Goal: Use online tool/utility: Utilize a website feature to perform a specific function

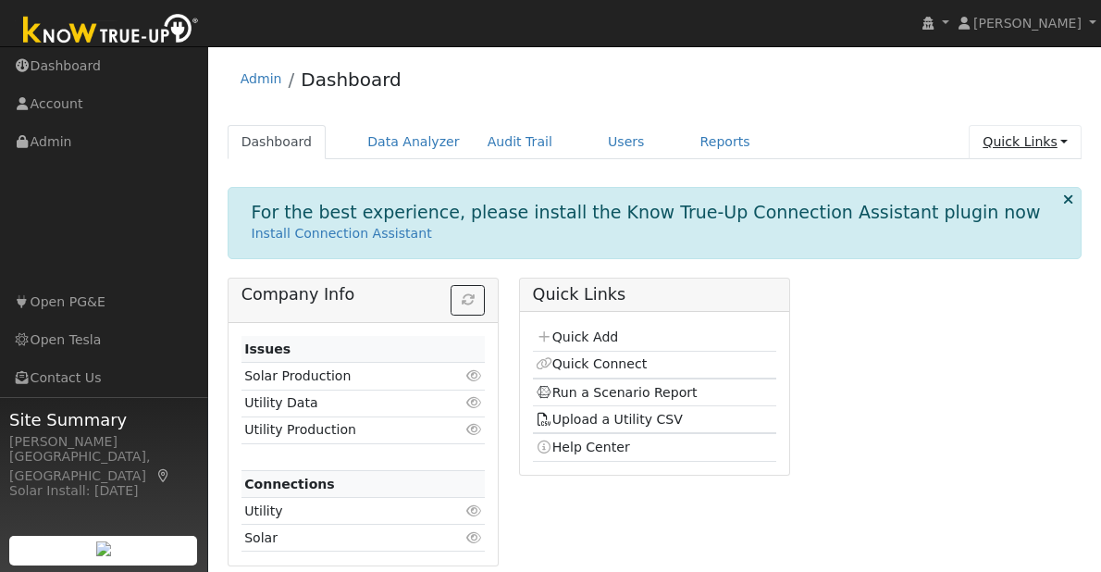
click at [1021, 134] on link "Quick Links" at bounding box center [1025, 142] width 113 height 34
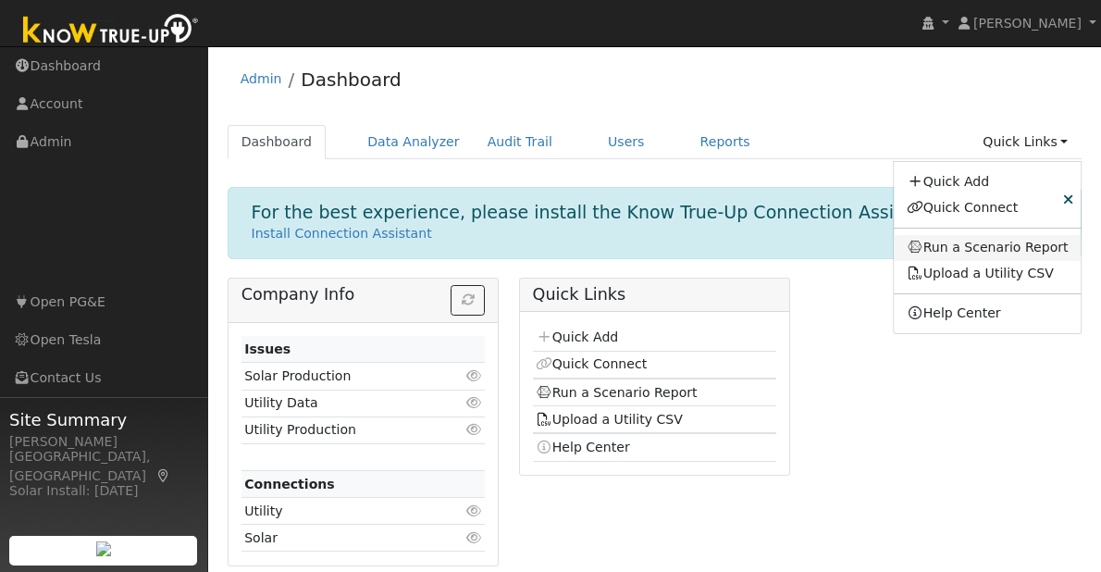
click at [970, 239] on link "Run a Scenario Report" at bounding box center [988, 248] width 188 height 26
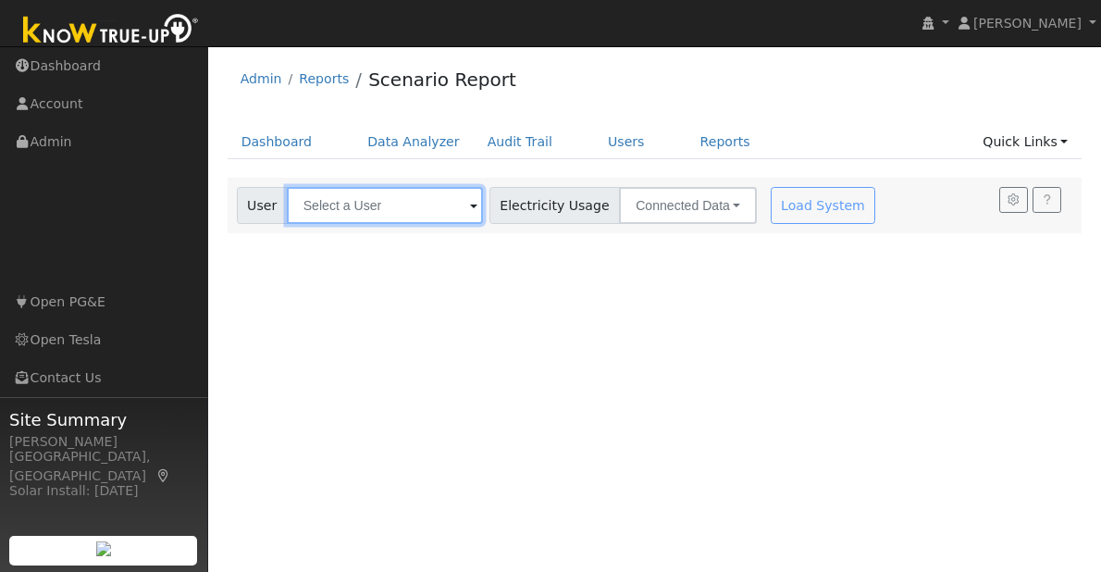
click at [417, 217] on input "text" at bounding box center [385, 205] width 196 height 37
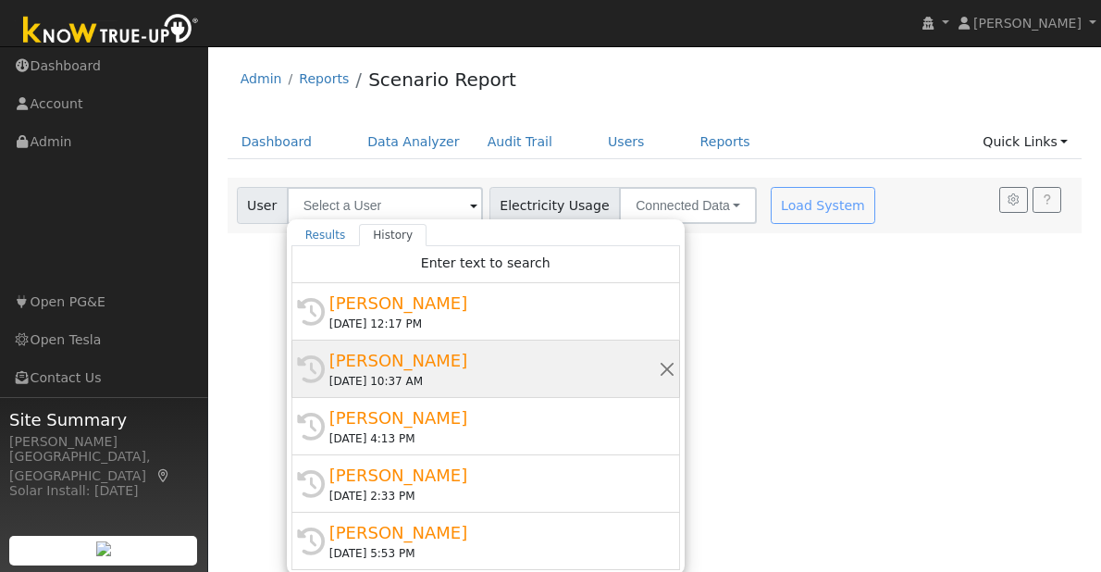
click at [423, 378] on div "10/14/2025 10:37 AM" at bounding box center [493, 381] width 329 height 17
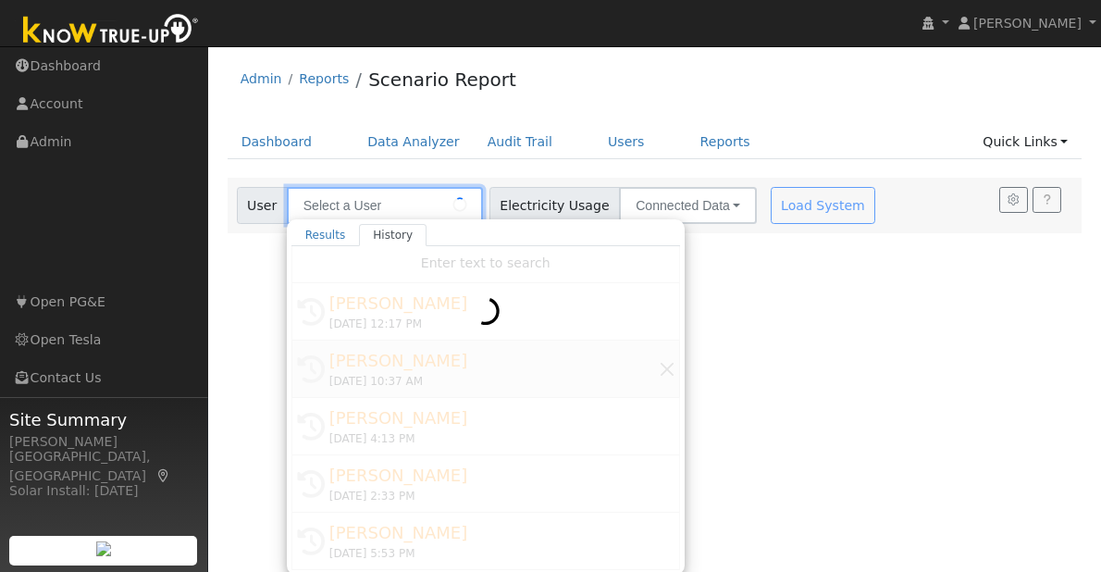
type input "Jeffrey Ho"
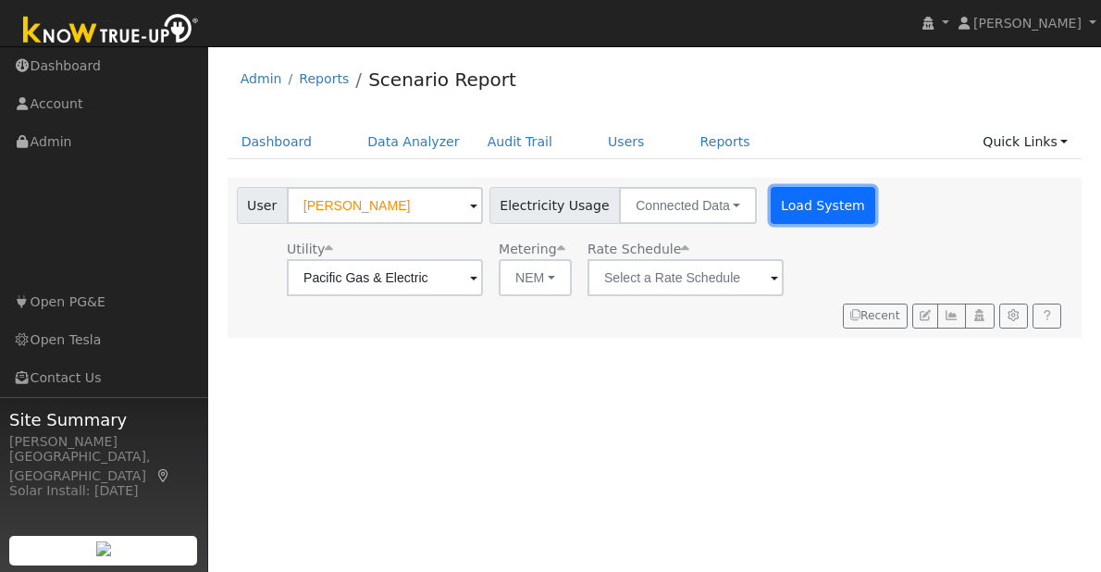
click at [802, 206] on button "Load System" at bounding box center [823, 205] width 105 height 37
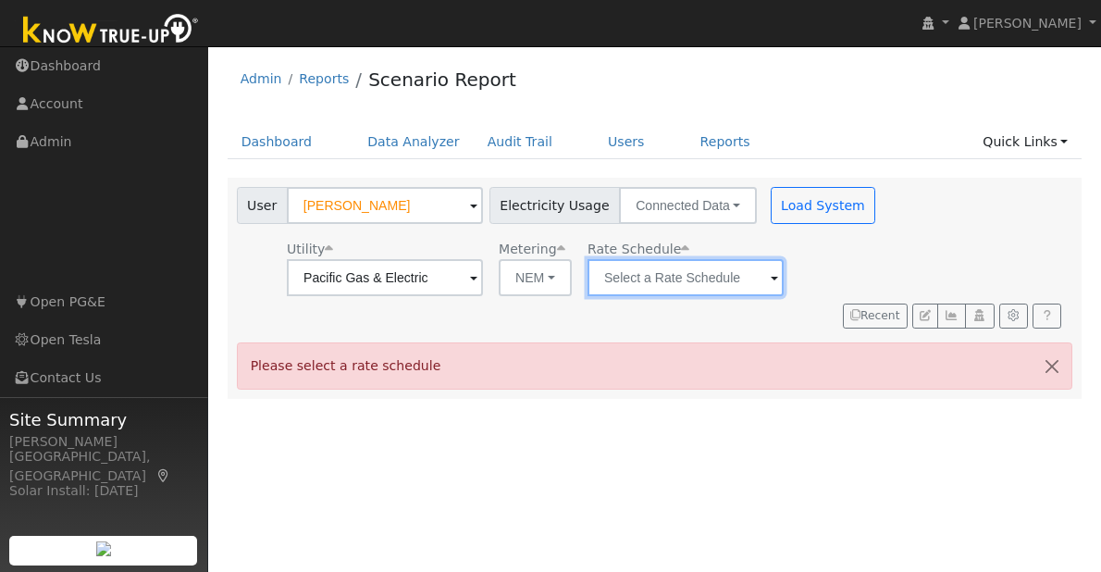
click at [685, 286] on input "text" at bounding box center [686, 277] width 196 height 37
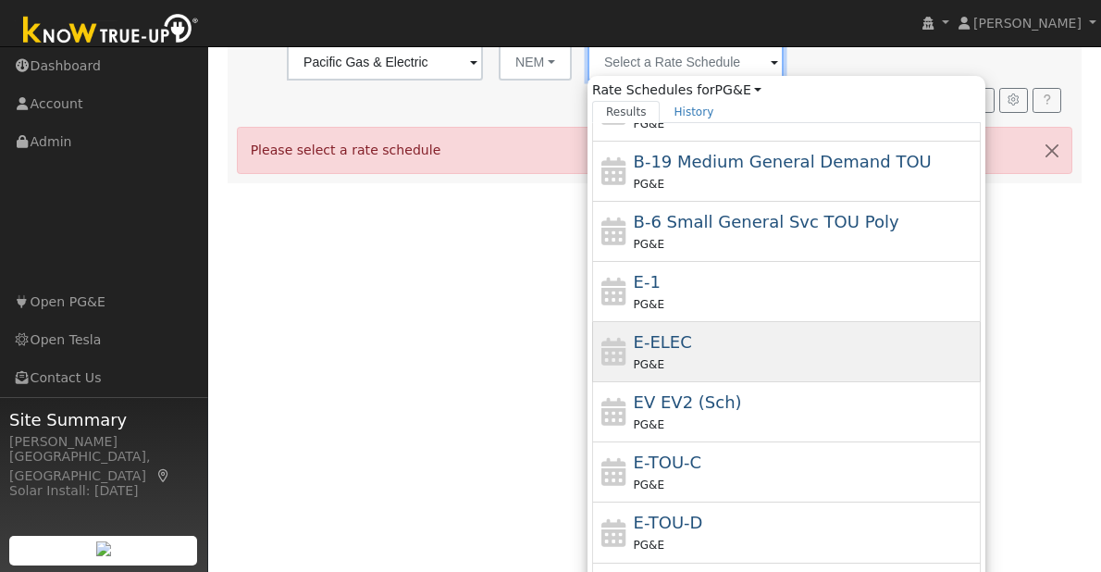
scroll to position [217, 0]
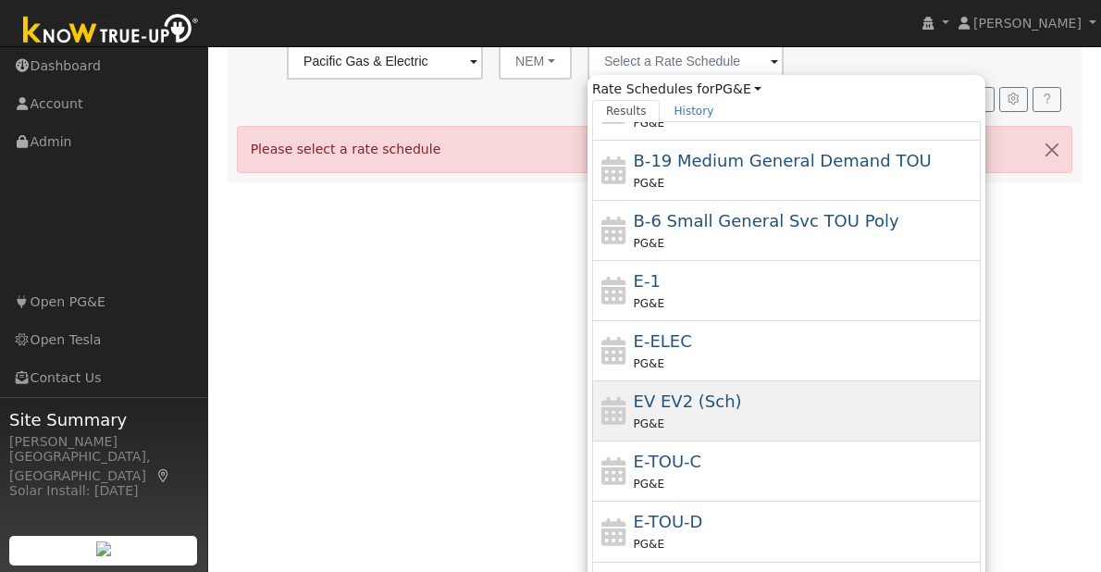
click at [664, 403] on span "EV EV2 (Sch)" at bounding box center [688, 400] width 108 height 19
type input "EV EV2 (Sch)"
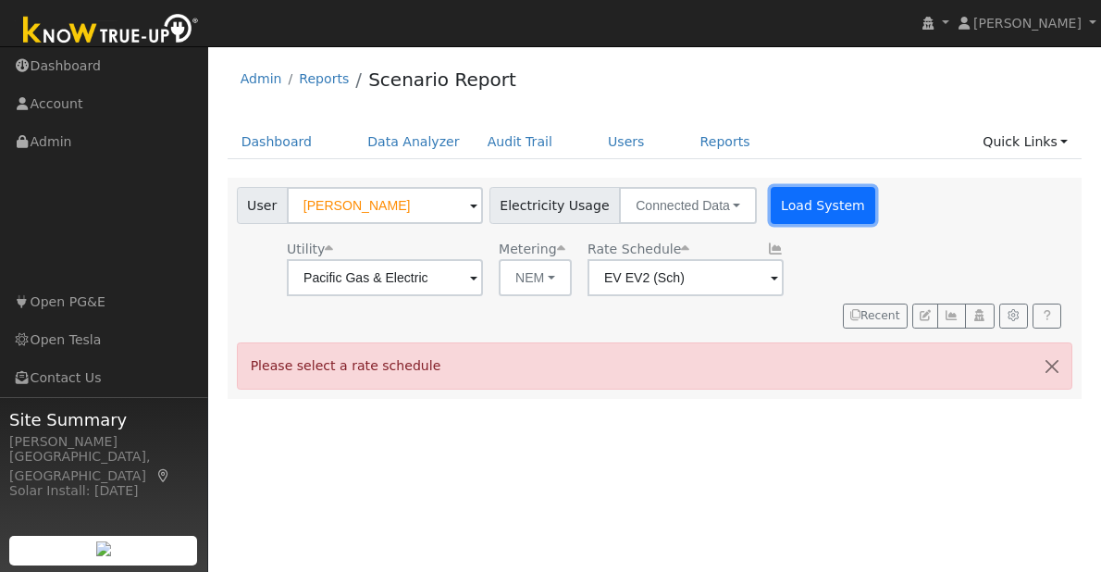
click at [824, 199] on button "Load System" at bounding box center [823, 205] width 105 height 37
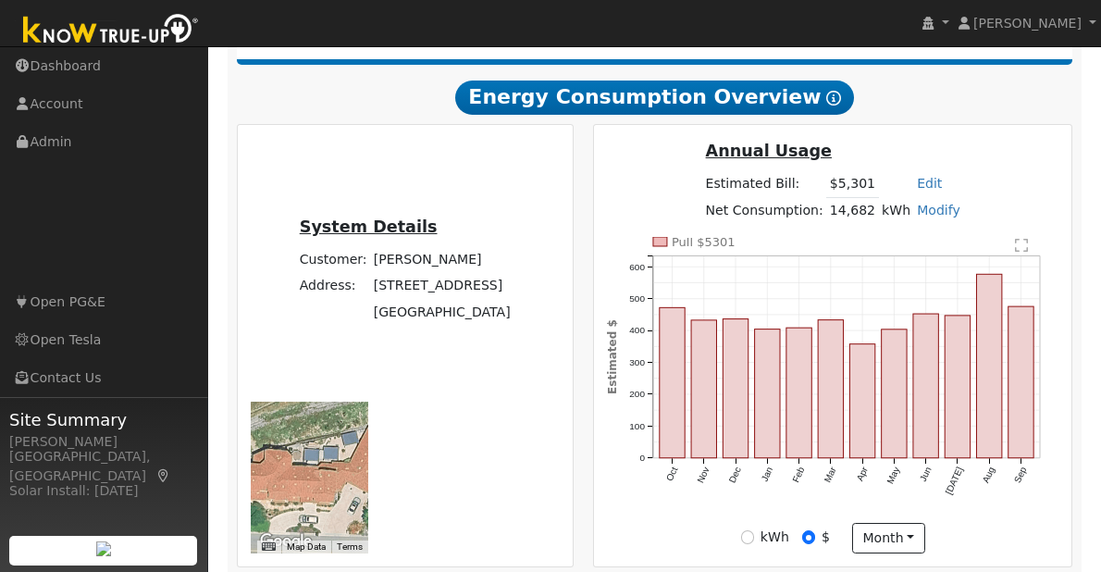
scroll to position [338, 0]
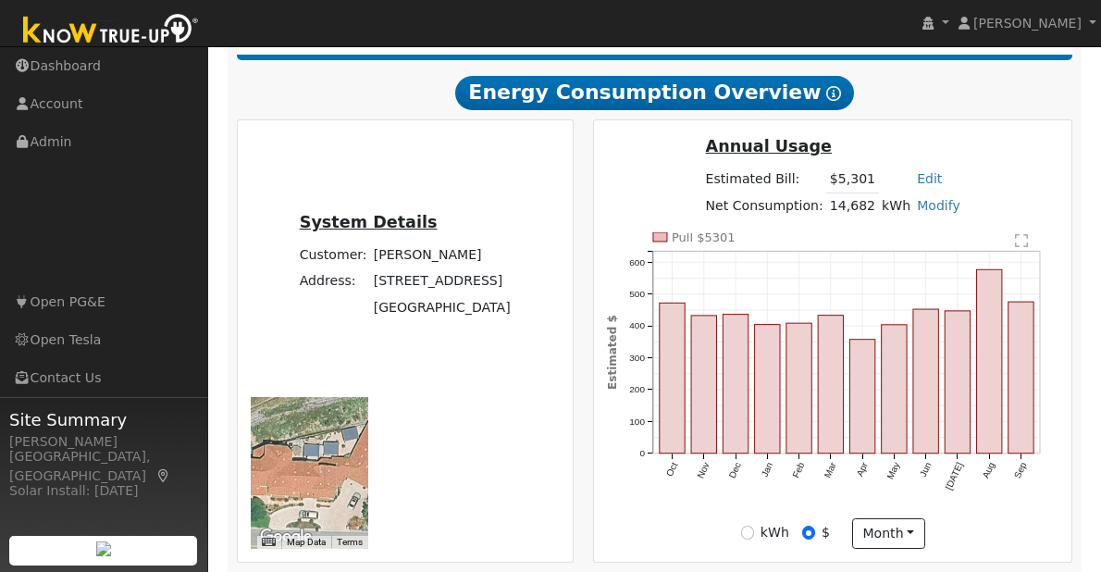
click at [830, 199] on td "14,682" at bounding box center [852, 205] width 52 height 27
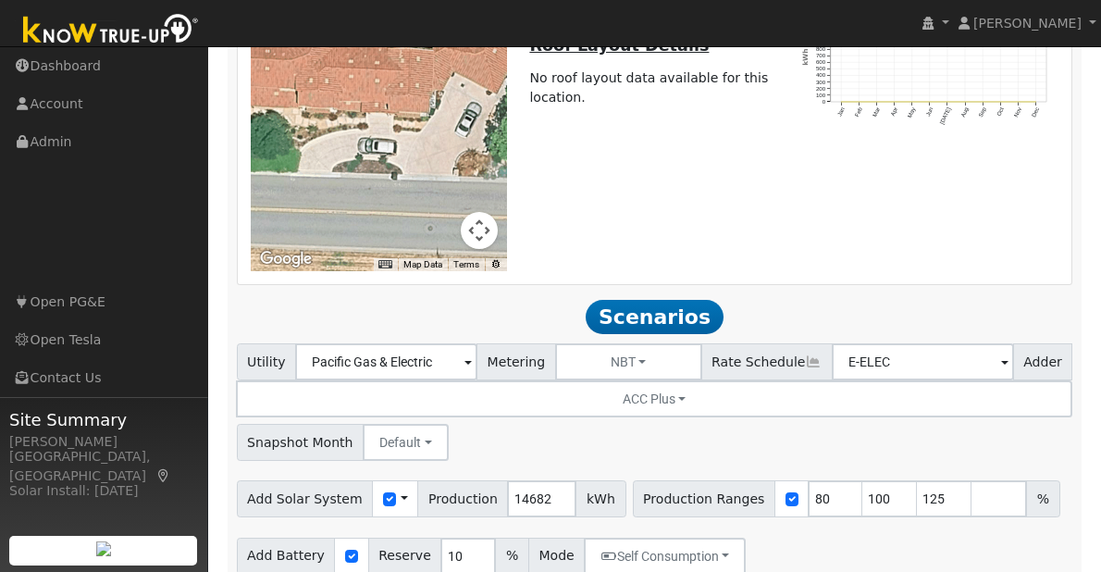
scroll to position [1474, 0]
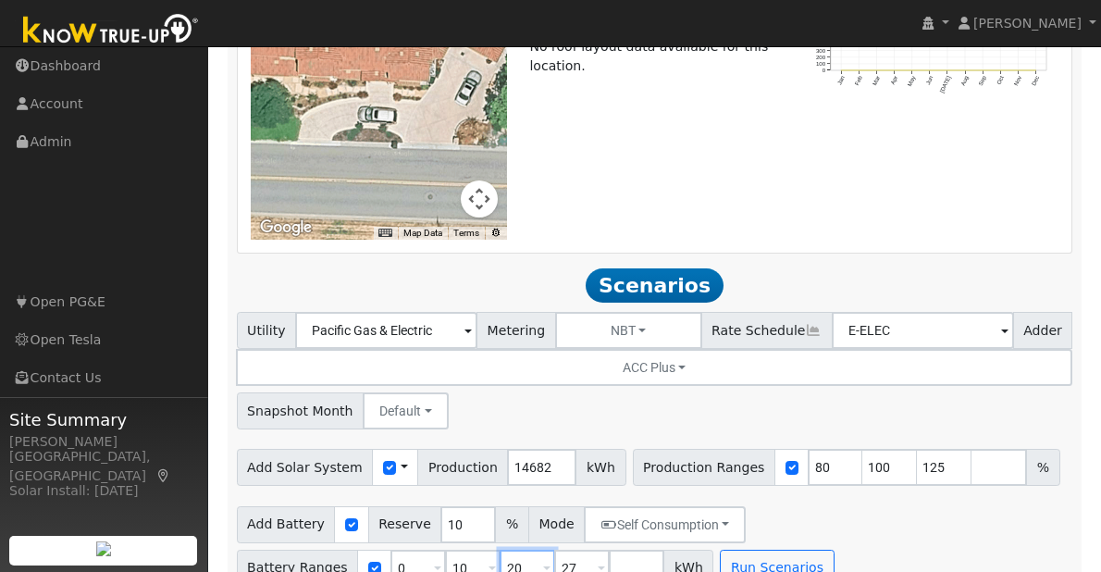
drag, startPoint x: 514, startPoint y: 538, endPoint x: 504, endPoint y: 538, distance: 10.2
click at [505, 550] on input "20" at bounding box center [528, 568] width 56 height 37
type input "27"
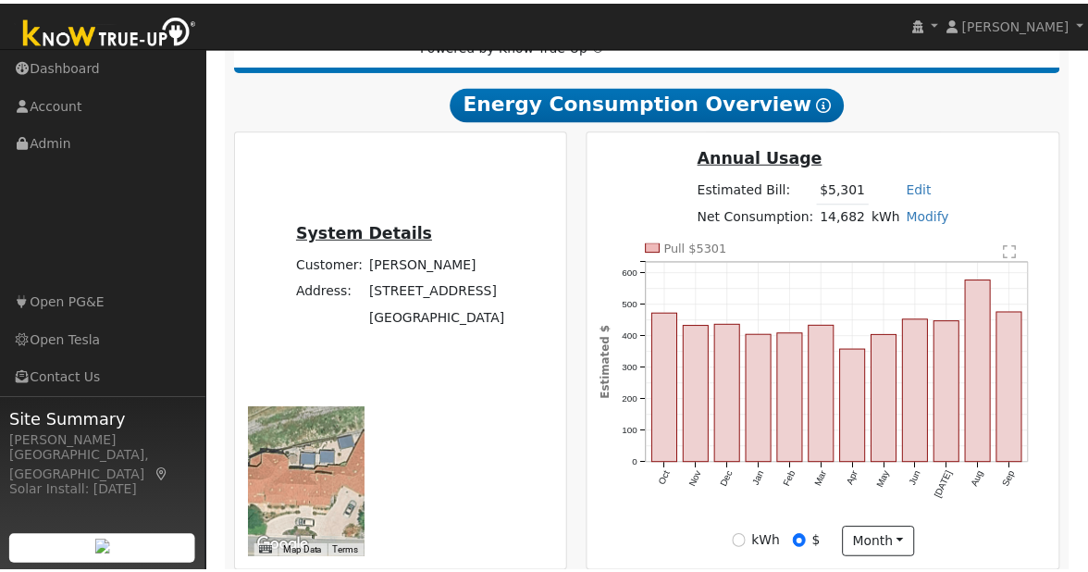
scroll to position [358, 0]
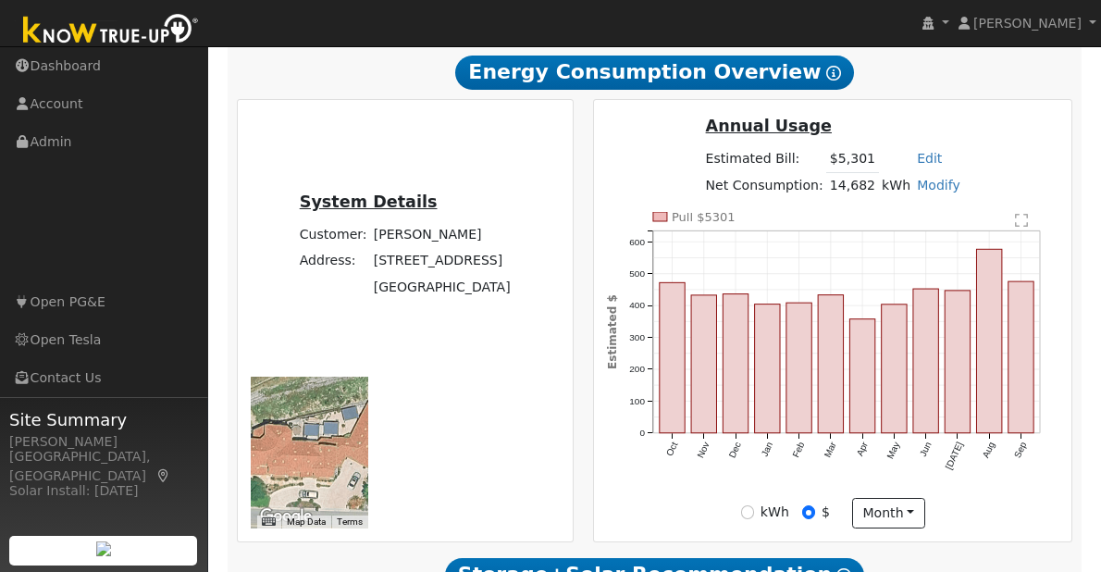
type input "27"
click at [750, 518] on input "kWh" at bounding box center [747, 511] width 13 height 13
radio input "true"
radio input "false"
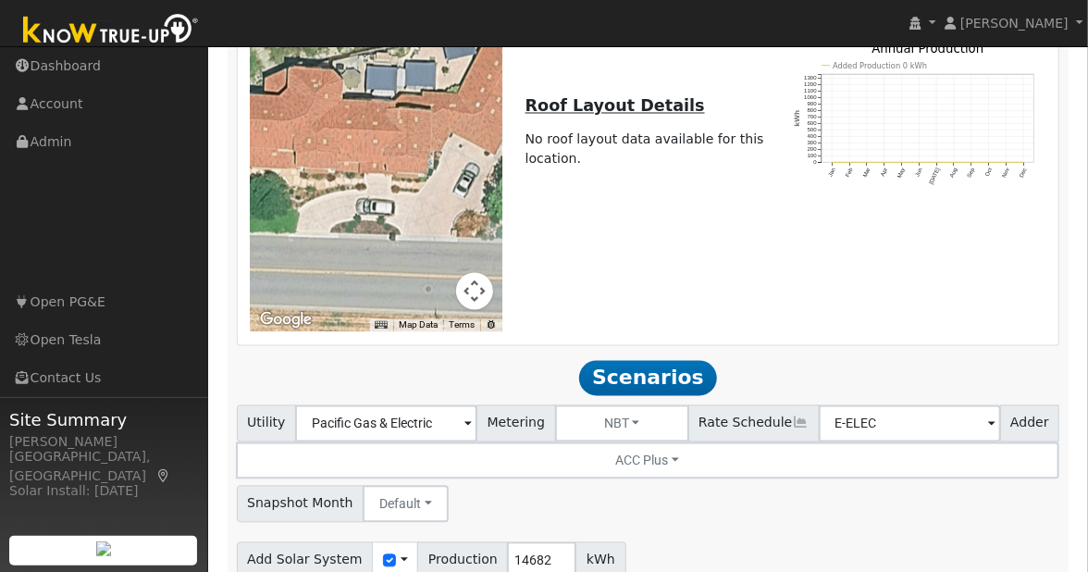
scroll to position [1469, 0]
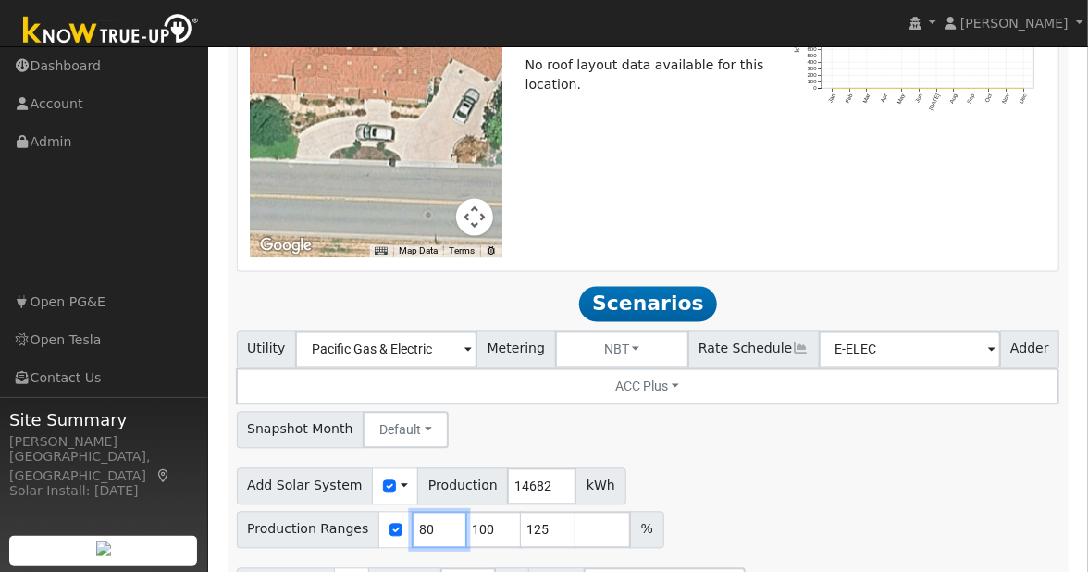
drag, startPoint x: 810, startPoint y: 430, endPoint x: 774, endPoint y: 429, distance: 36.1
click at [664, 512] on div "Production Ranges 80 100 125 %" at bounding box center [451, 530] width 428 height 37
type input "100"
type input "125"
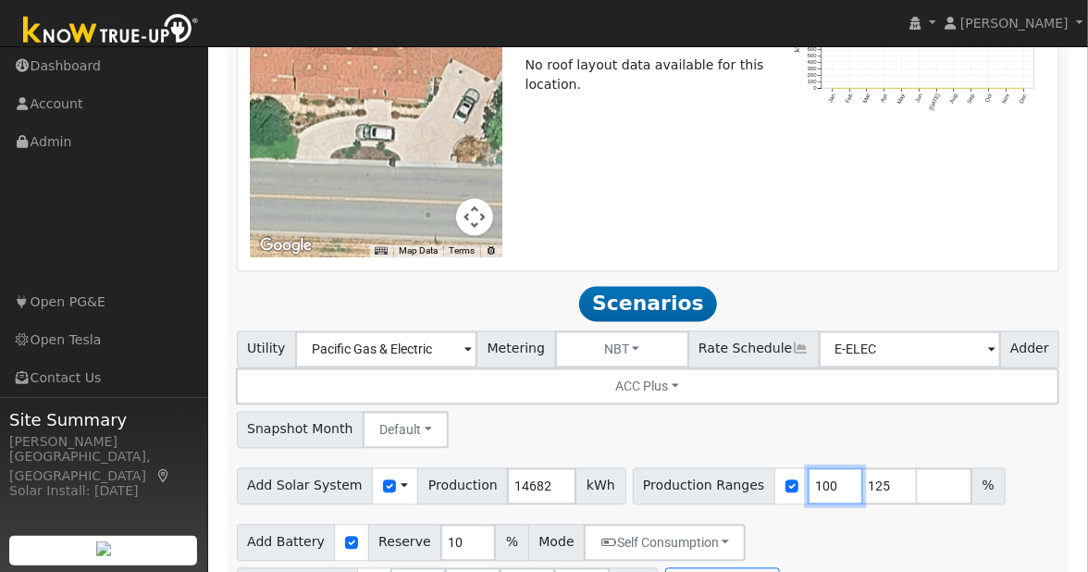
type input "100"
click at [871, 468] on input "125" at bounding box center [890, 486] width 56 height 37
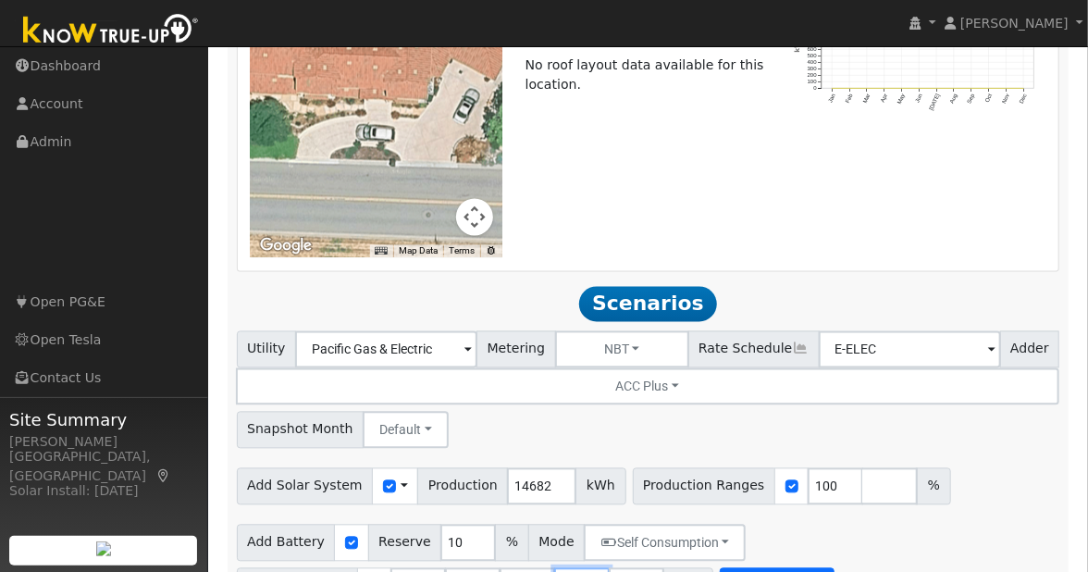
type input "40.5"
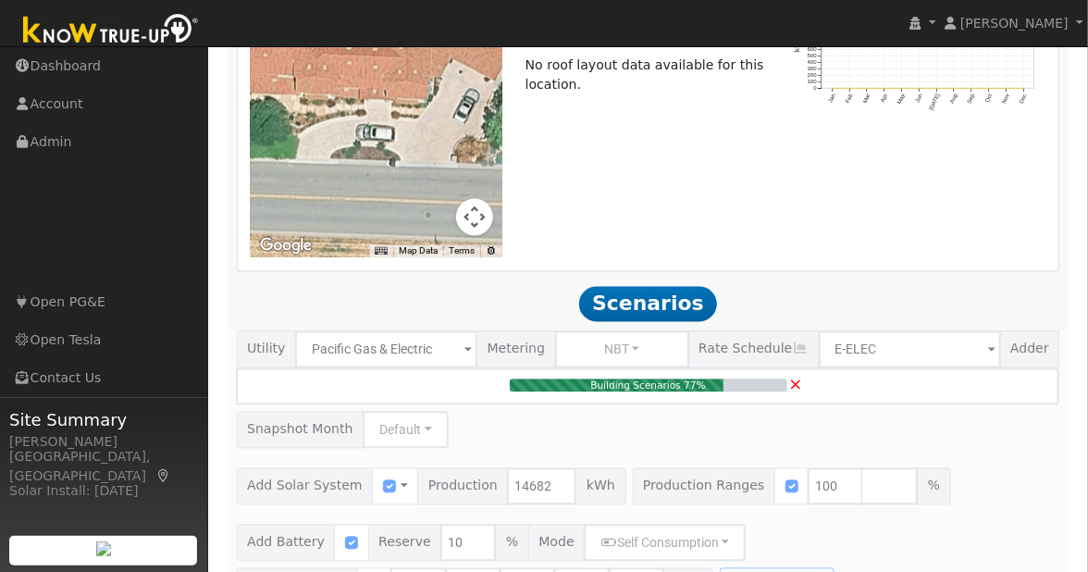
type input "9.8"
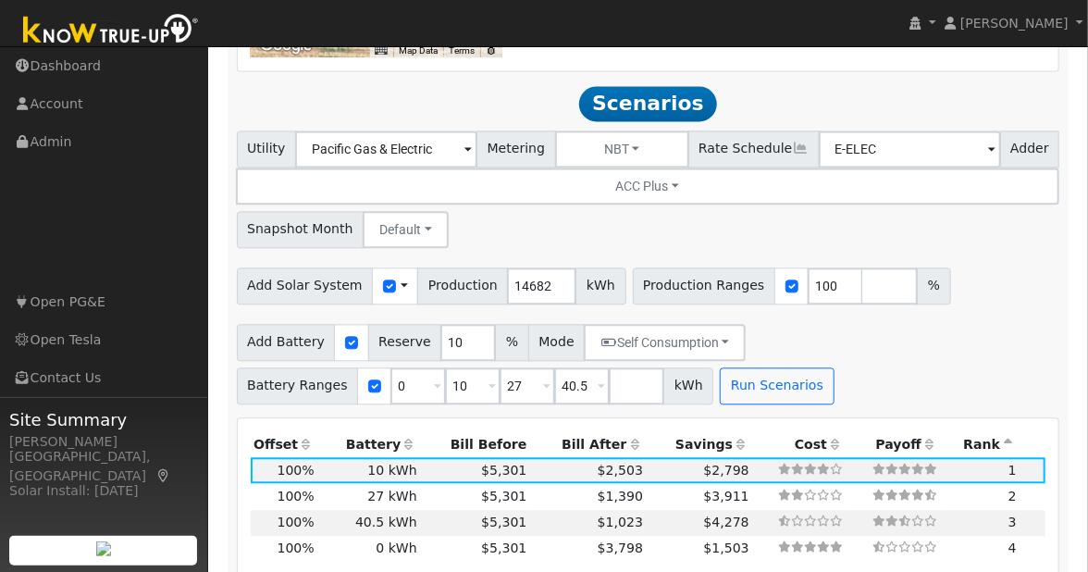
scroll to position [1685, 0]
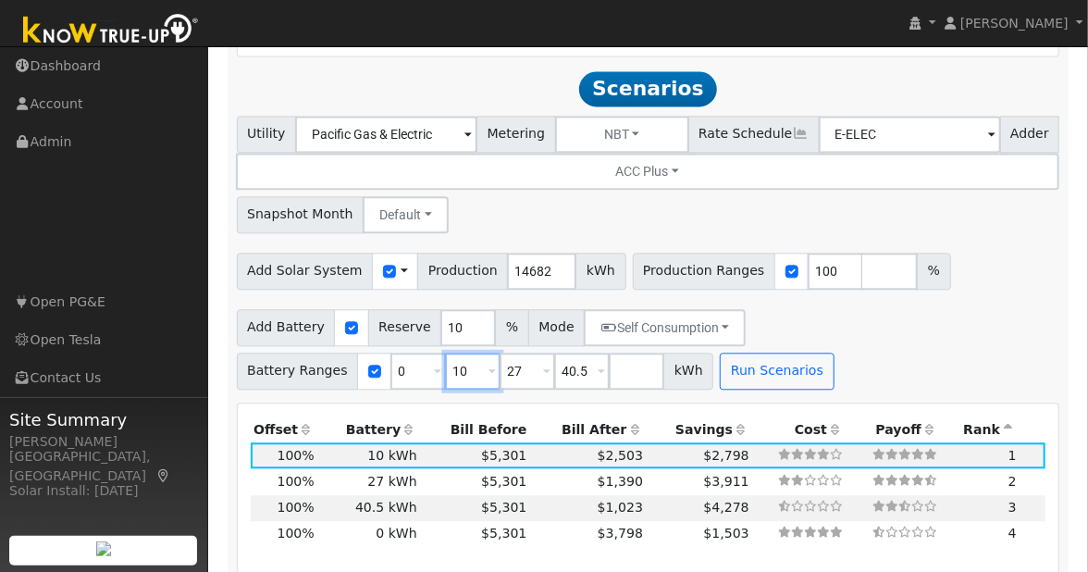
click at [465, 353] on input "10" at bounding box center [473, 371] width 56 height 37
type input "27"
type input "40.5"
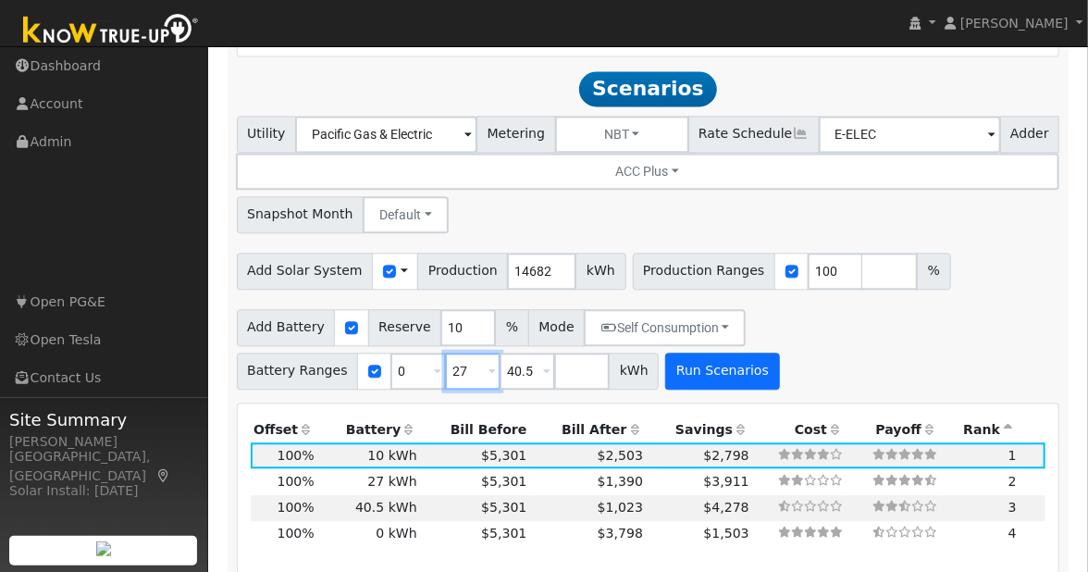
type input "27"
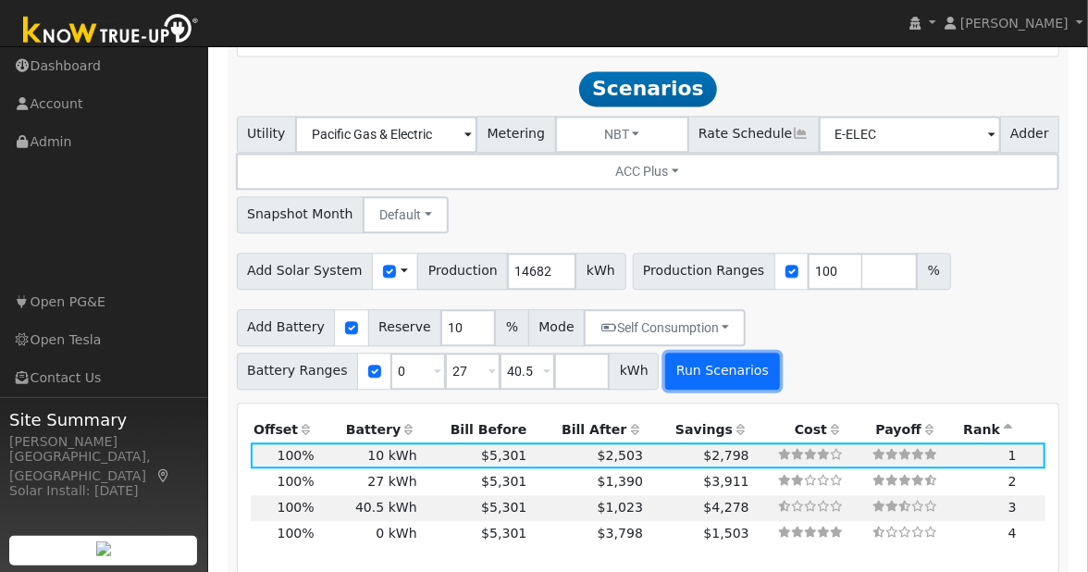
click at [704, 353] on button "Run Scenarios" at bounding box center [722, 371] width 114 height 37
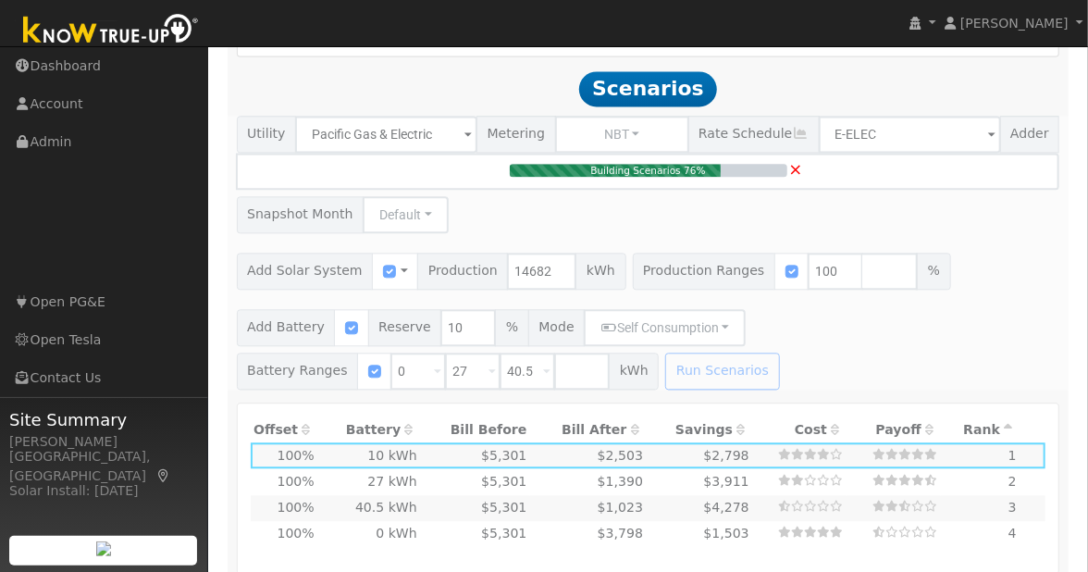
type input "$31,339"
type input "$19,092"
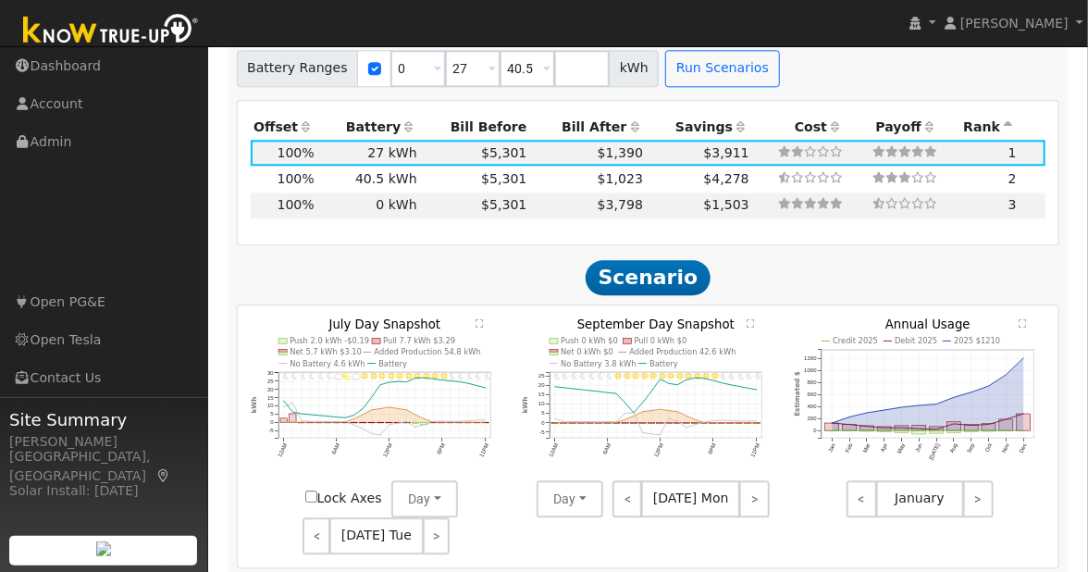
scroll to position [1991, 0]
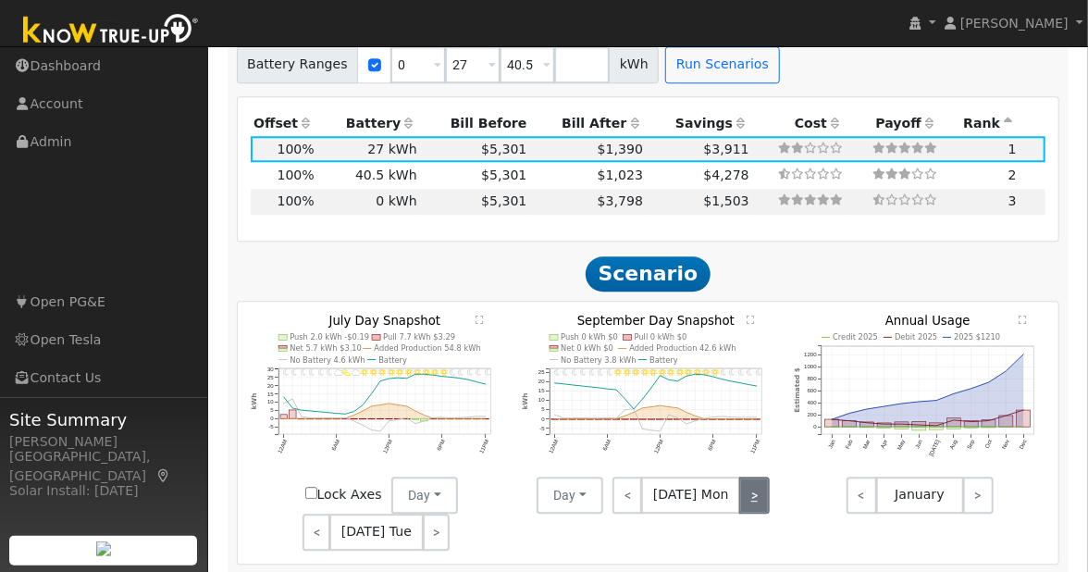
click at [749, 477] on link ">" at bounding box center [754, 495] width 30 height 37
click at [747, 477] on link ">" at bounding box center [753, 495] width 32 height 37
click at [747, 477] on link ">" at bounding box center [755, 495] width 30 height 37
click at [747, 477] on link ">" at bounding box center [753, 495] width 31 height 37
click at [747, 477] on link ">" at bounding box center [752, 495] width 36 height 37
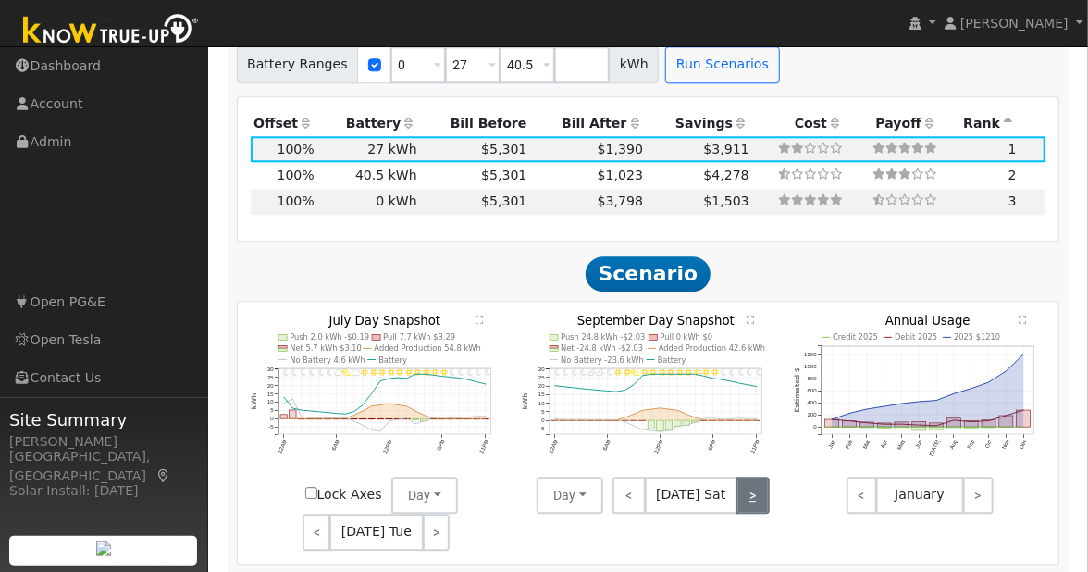
click at [741, 477] on link ">" at bounding box center [753, 495] width 33 height 37
click at [746, 477] on link ">" at bounding box center [753, 495] width 31 height 37
click at [754, 477] on link ">" at bounding box center [754, 495] width 30 height 37
click at [755, 477] on link ">" at bounding box center [753, 495] width 32 height 37
click at [750, 477] on link ">" at bounding box center [755, 495] width 30 height 37
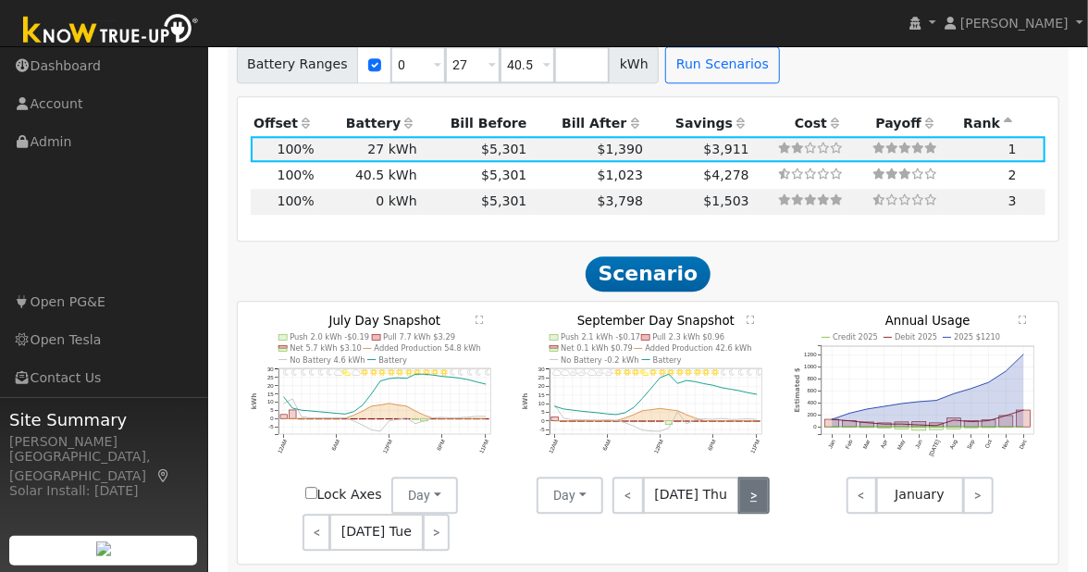
click at [750, 477] on link ">" at bounding box center [753, 495] width 31 height 37
click at [750, 477] on link ">" at bounding box center [752, 495] width 36 height 37
click at [750, 477] on link ">" at bounding box center [753, 495] width 33 height 37
click at [750, 477] on link ">" at bounding box center [753, 495] width 31 height 37
click at [750, 477] on link ">" at bounding box center [754, 495] width 30 height 37
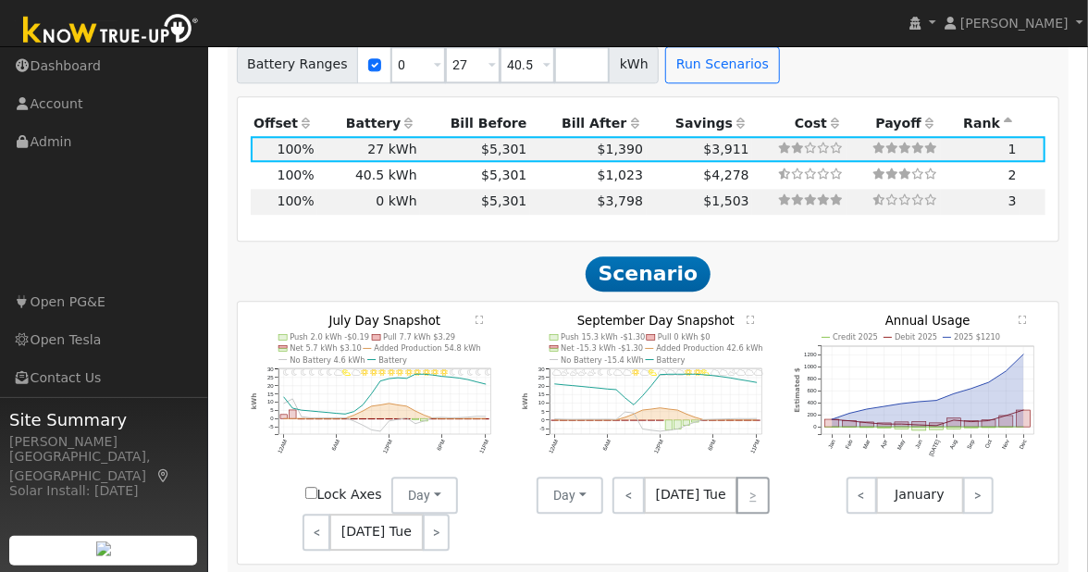
click at [750, 477] on div "< Sep 30 Tue >" at bounding box center [686, 495] width 167 height 37
click at [322, 514] on link "<" at bounding box center [317, 532] width 28 height 37
click at [322, 514] on link "<" at bounding box center [315, 532] width 25 height 37
click at [428, 514] on link ">" at bounding box center [437, 532] width 26 height 37
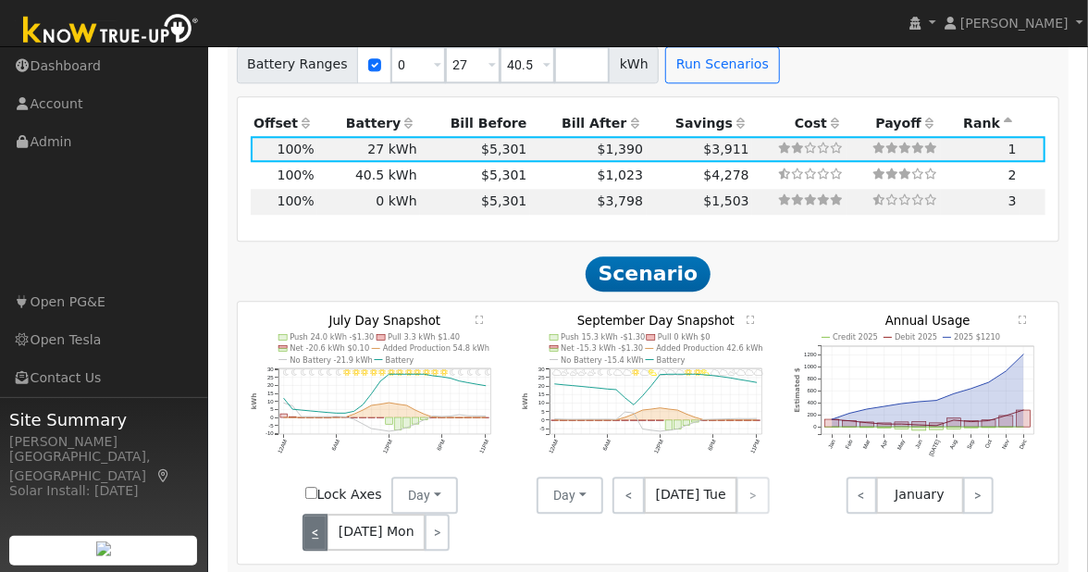
click at [316, 514] on link "<" at bounding box center [315, 532] width 25 height 37
click at [316, 514] on link "<" at bounding box center [316, 532] width 26 height 37
click at [316, 514] on link "<" at bounding box center [317, 532] width 28 height 37
click at [316, 514] on link "<" at bounding box center [316, 532] width 27 height 37
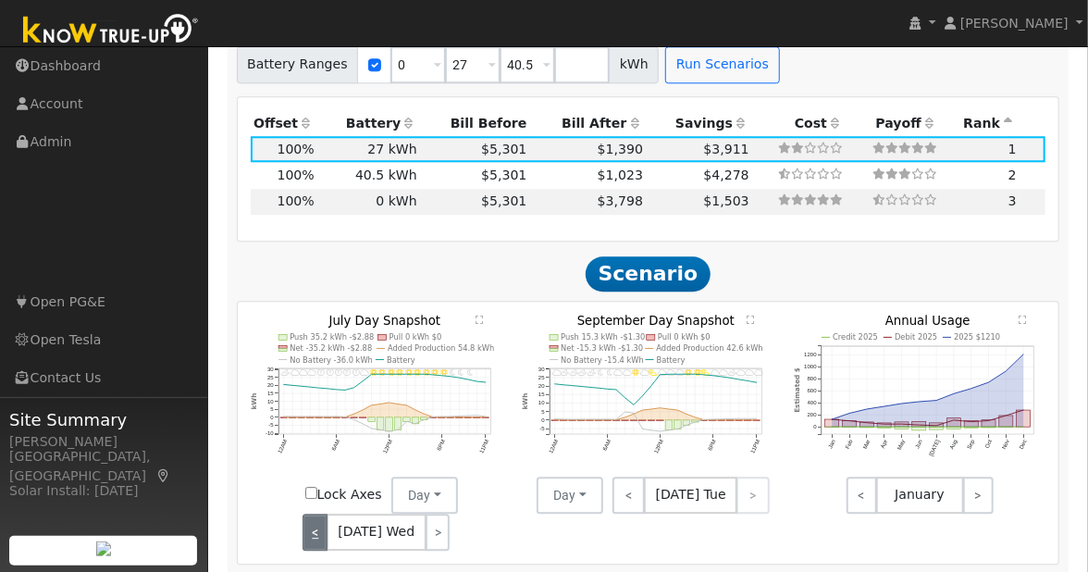
click at [316, 514] on link "<" at bounding box center [315, 532] width 25 height 37
